Goal: Task Accomplishment & Management: Complete application form

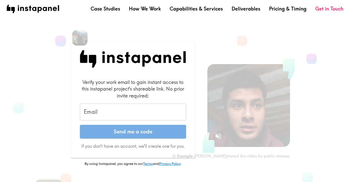
click at [107, 110] on input "Email" at bounding box center [133, 111] width 106 height 17
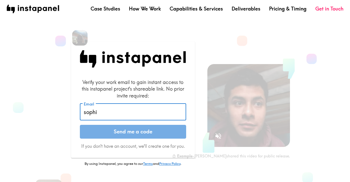
type input "[PERSON_NAME][EMAIL_ADDRESS][DOMAIN_NAME]"
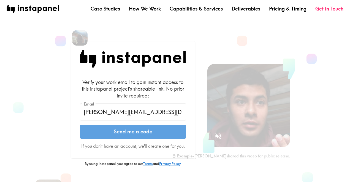
click at [129, 135] on button "Send me a code" at bounding box center [133, 132] width 106 height 14
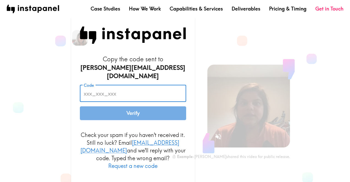
click at [155, 93] on input "Code" at bounding box center [133, 93] width 106 height 17
paste input "B8e_nmd_47u"
type input "B8e_nmd_47u"
click at [140, 113] on button "Verify" at bounding box center [133, 113] width 106 height 14
